Goal: Check status: Check status

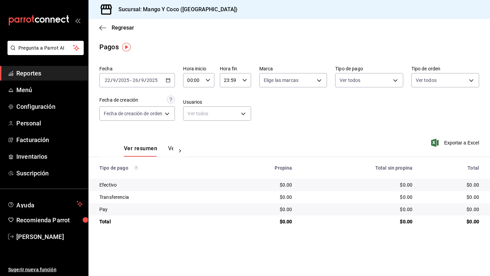
click at [167, 82] on icon "button" at bounding box center [168, 80] width 5 height 5
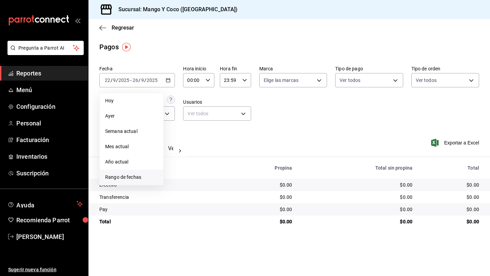
click at [125, 179] on span "Rango de fechas" at bounding box center [131, 177] width 53 height 7
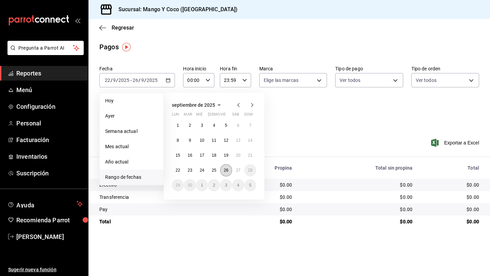
click at [224, 171] on abbr "26" at bounding box center [226, 170] width 4 height 5
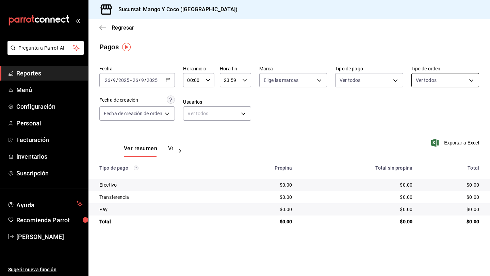
click at [423, 78] on body "Pregunta a Parrot AI Reportes Menú Configuración Personal Facturación Inventari…" at bounding box center [245, 138] width 490 height 276
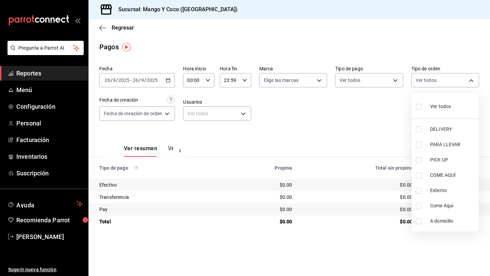
click at [419, 107] on input "checkbox" at bounding box center [419, 107] width 6 height 6
checkbox input "true"
type input "5d557e33-8e3b-4e7a-adf0-e2d1449f445d,e47f4cf5-f69b-47dd-93b4-00143df15fe9,27a36…"
checkbox input "true"
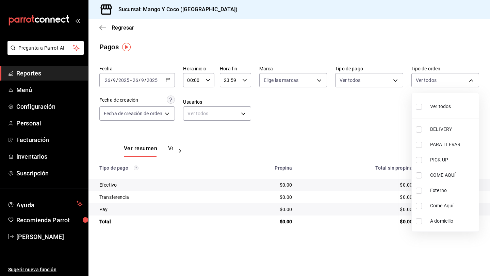
checkbox input "true"
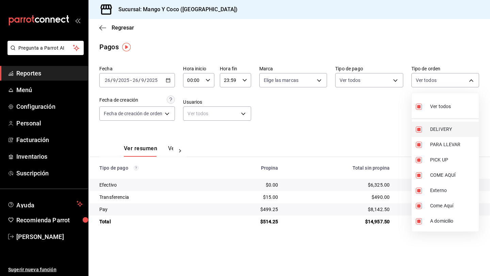
click at [420, 130] on input "checkbox" at bounding box center [419, 130] width 6 height 6
checkbox input "false"
type input "e47f4cf5-f69b-47dd-93b4-00143df15fe9,27a364d8-6312-4869-99a1-f3fb819ac42e,71ca7…"
checkbox input "false"
click at [359, 104] on div at bounding box center [245, 138] width 490 height 276
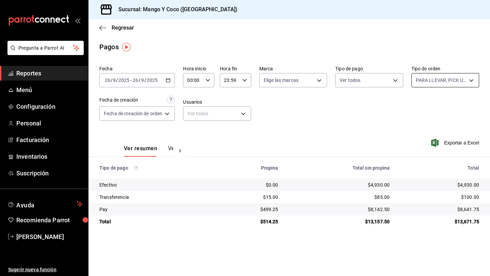
click at [466, 84] on body "Pregunta a Parrot AI Reportes Menú Configuración Personal Facturación Inventari…" at bounding box center [245, 138] width 490 height 276
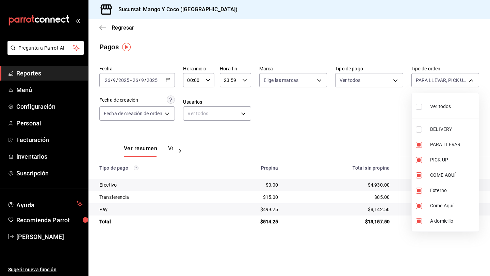
click at [420, 107] on input "checkbox" at bounding box center [419, 107] width 6 height 6
checkbox input "true"
type input "5d557e33-8e3b-4e7a-adf0-e2d1449f445d,e47f4cf5-f69b-47dd-93b4-00143df15fe9,27a36…"
checkbox input "true"
click at [419, 110] on label at bounding box center [420, 107] width 9 height 10
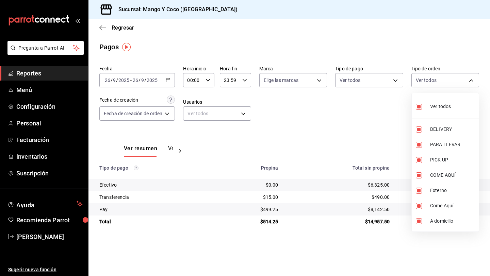
click at [419, 110] on input "checkbox" at bounding box center [419, 107] width 6 height 6
checkbox input "true"
type input "5d557e33-8e3b-4e7a-adf0-e2d1449f445d,e47f4cf5-f69b-47dd-93b4-00143df15fe9,27a36…"
checkbox input "true"
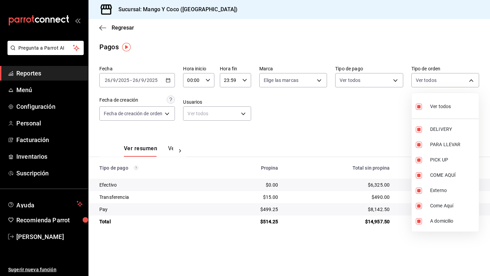
checkbox input "true"
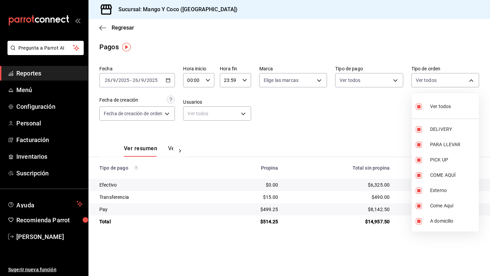
click at [420, 107] on input "checkbox" at bounding box center [419, 107] width 6 height 6
checkbox input "false"
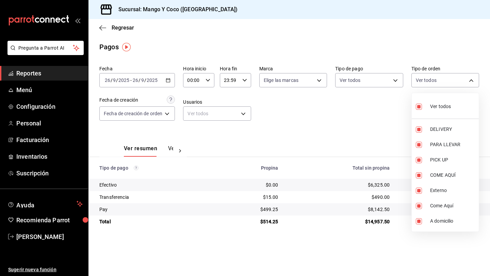
checkbox input "false"
click at [419, 132] on input "checkbox" at bounding box center [419, 130] width 6 height 6
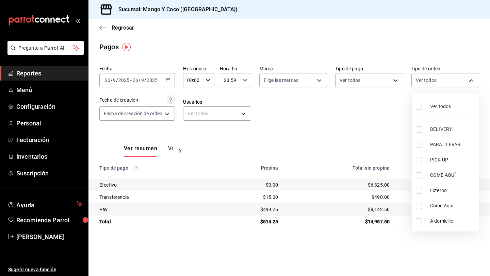
checkbox input "true"
type input "5d557e33-8e3b-4e7a-adf0-e2d1449f445d"
click at [356, 124] on div at bounding box center [245, 138] width 490 height 276
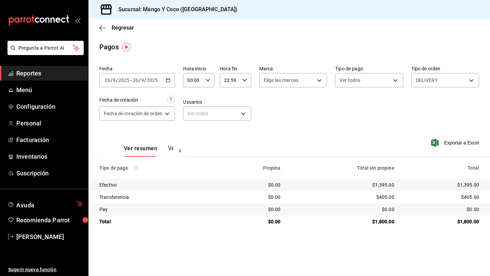
click at [168, 149] on button "Ver pagos" at bounding box center [181, 151] width 26 height 12
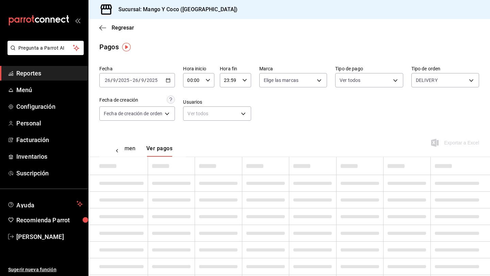
scroll to position [0, 20]
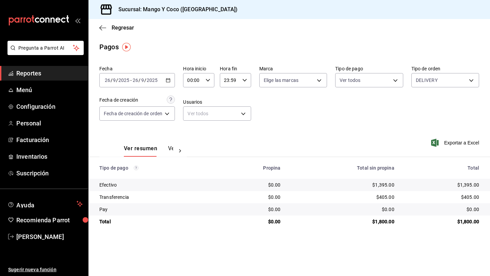
click at [170, 151] on button "Ver pagos" at bounding box center [181, 151] width 26 height 12
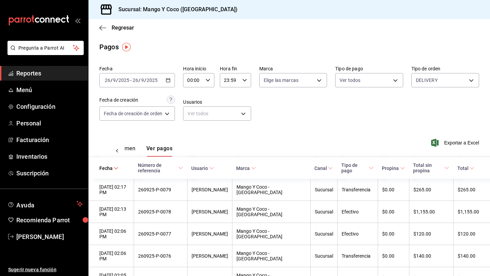
click at [168, 81] on icon "button" at bounding box center [168, 80] width 5 height 5
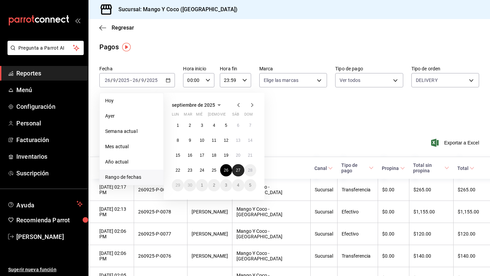
click at [234, 173] on button "27" at bounding box center [238, 170] width 12 height 12
click at [238, 172] on abbr "27" at bounding box center [238, 170] width 4 height 5
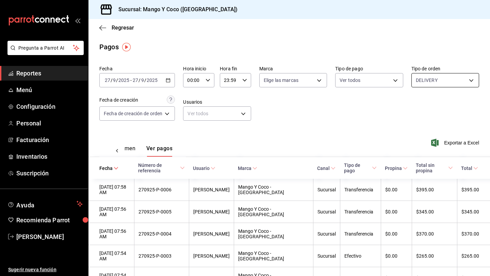
click at [447, 75] on body "Pregunta a Parrot AI Reportes Menú Configuración Personal Facturación Inventari…" at bounding box center [245, 138] width 490 height 276
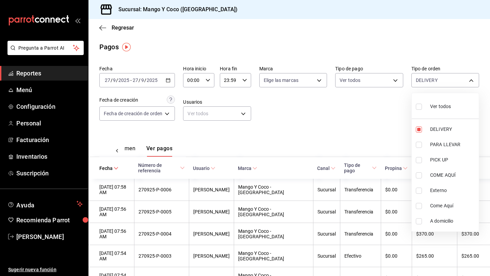
click at [420, 106] on input "checkbox" at bounding box center [419, 107] width 6 height 6
checkbox input "true"
type input "5d557e33-8e3b-4e7a-adf0-e2d1449f445d,e47f4cf5-f69b-47dd-93b4-00143df15fe9,27a36…"
checkbox input "true"
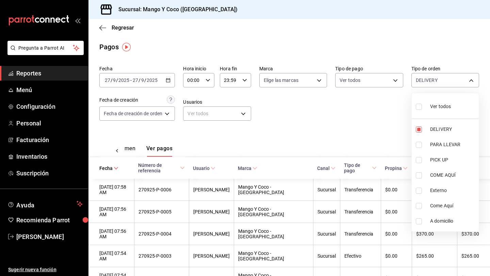
checkbox input "true"
click at [353, 119] on div at bounding box center [245, 138] width 490 height 276
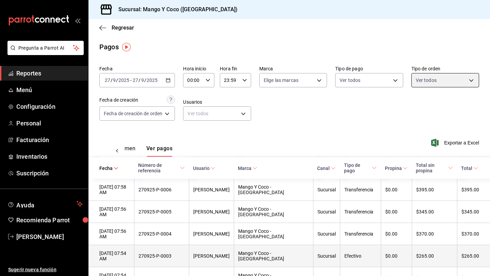
scroll to position [10, 0]
